Goal: Navigation & Orientation: Find specific page/section

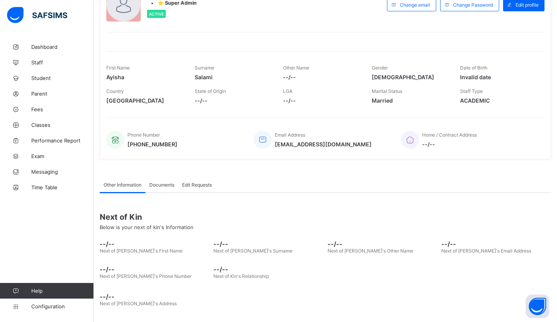
scroll to position [67, 0]
click at [37, 78] on span "Student" at bounding box center [62, 78] width 62 height 6
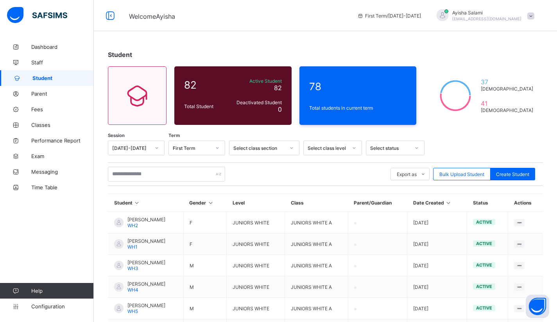
click at [36, 61] on span "Staff" at bounding box center [62, 62] width 62 height 6
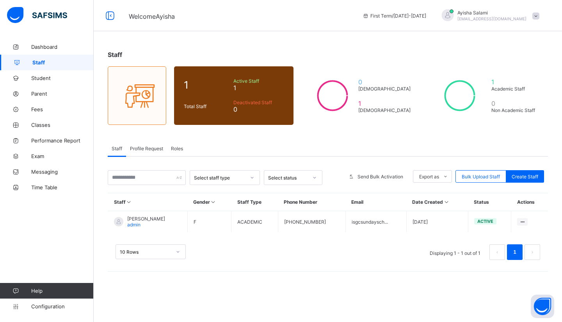
click at [37, 128] on span "Classes" at bounding box center [62, 125] width 62 height 6
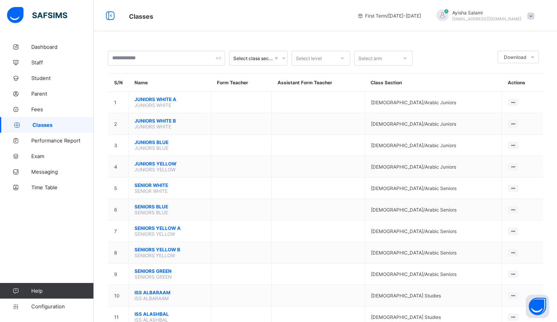
click at [157, 98] on span "JUNIORS WHITE A" at bounding box center [169, 99] width 71 height 6
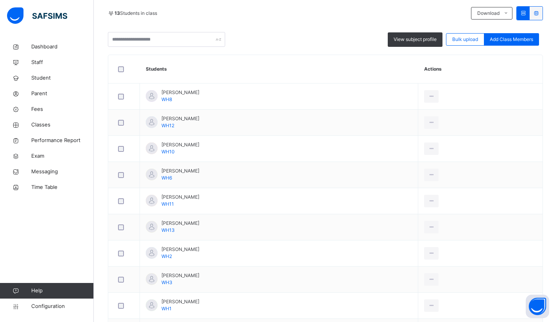
scroll to position [121, 0]
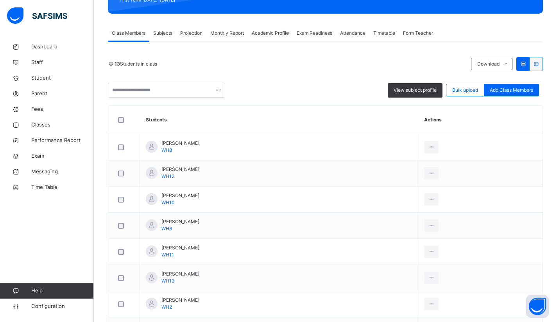
click at [52, 236] on div "Dashboard Staff Student Parent Fees Classes Performance Report Exam Messaging T…" at bounding box center [47, 176] width 94 height 291
click at [412, 32] on span "Form Teacher" at bounding box center [418, 33] width 30 height 7
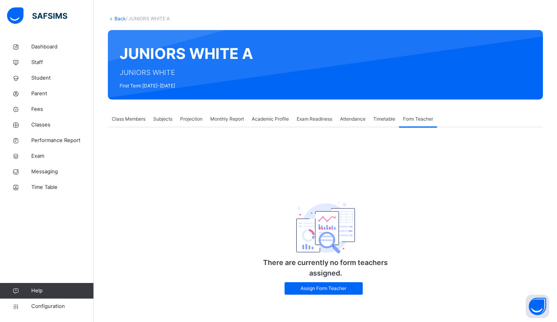
click at [309, 290] on span "Assign Form Teacher" at bounding box center [323, 288] width 66 height 7
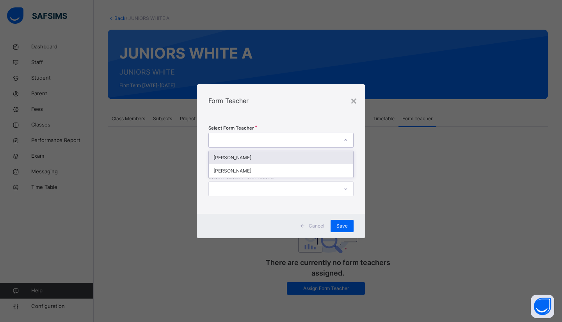
click at [218, 142] on div at bounding box center [274, 140] width 130 height 12
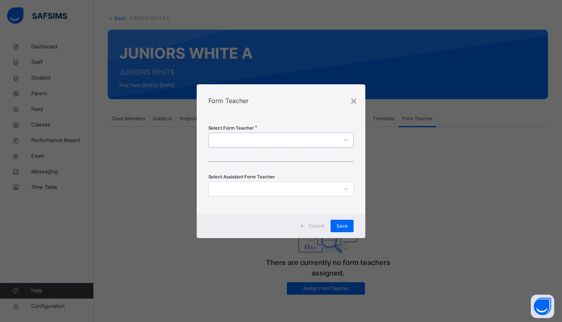
click at [228, 136] on div at bounding box center [274, 140] width 130 height 12
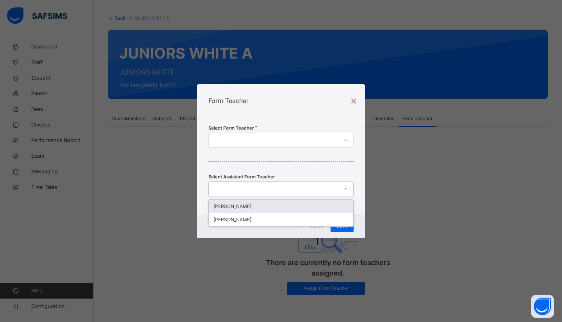
click at [263, 188] on div at bounding box center [274, 189] width 130 height 12
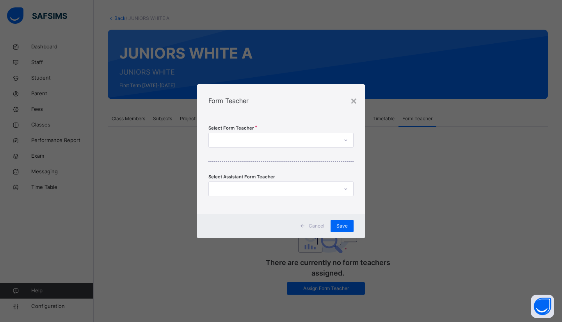
click at [201, 166] on div "Select Form Teacher Select Assistant Form Teacher" at bounding box center [281, 165] width 169 height 97
click at [357, 102] on div "×" at bounding box center [353, 100] width 7 height 16
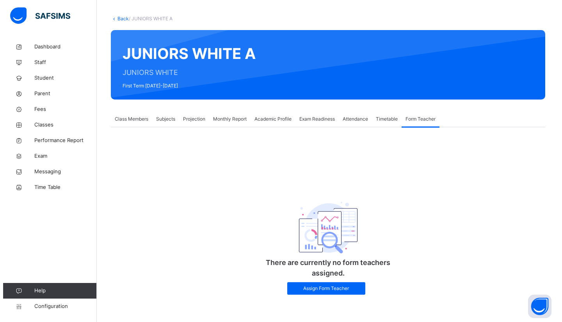
scroll to position [0, 0]
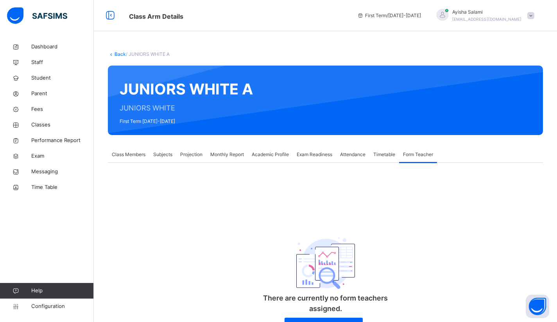
click at [38, 171] on span "Messaging" at bounding box center [62, 172] width 62 height 8
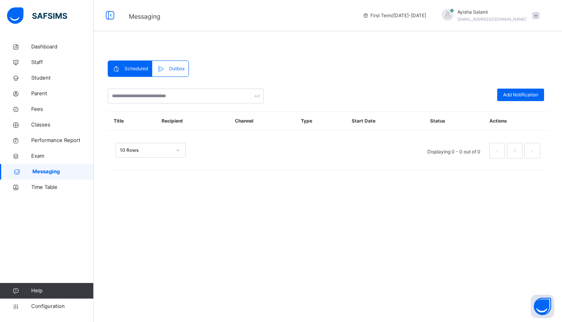
click at [537, 18] on span at bounding box center [536, 15] width 7 height 7
click at [376, 49] on div "Scheduled Outbox Scheduled Outbox Add Notification Title Recipient Channel Type…" at bounding box center [328, 119] width 469 height 160
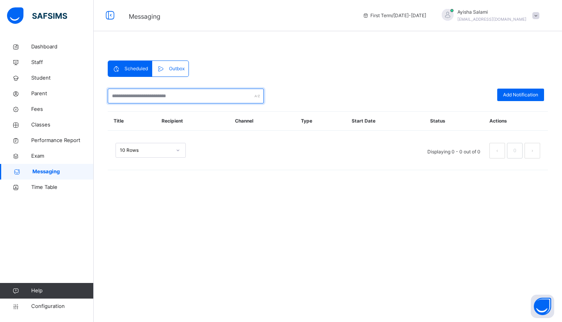
click at [121, 96] on input "text" at bounding box center [186, 96] width 156 height 15
type input "*********"
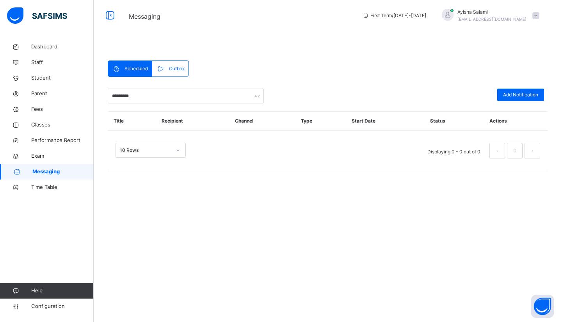
click at [178, 69] on span "Outbox" at bounding box center [177, 68] width 16 height 7
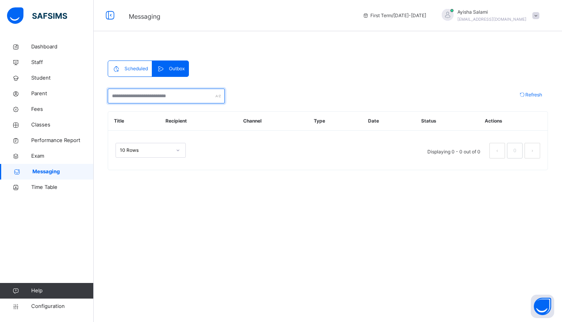
click at [168, 97] on input "text" at bounding box center [166, 96] width 117 height 15
click at [190, 230] on div "Scheduled Outbox Scheduled Outbox ********* Add Notification Title Recipient Ch…" at bounding box center [328, 161] width 469 height 322
